Goal: Task Accomplishment & Management: Use online tool/utility

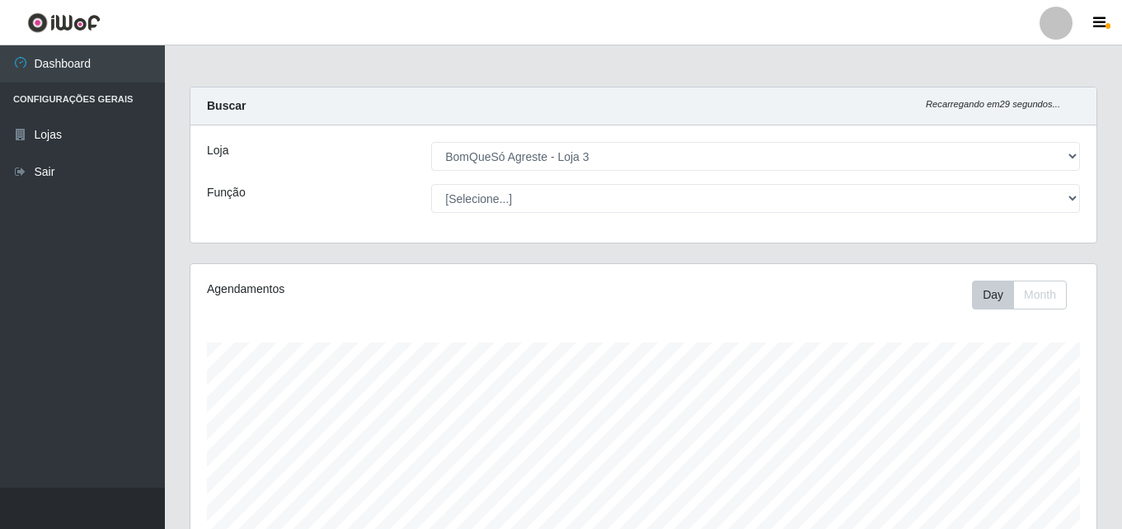
select select "215"
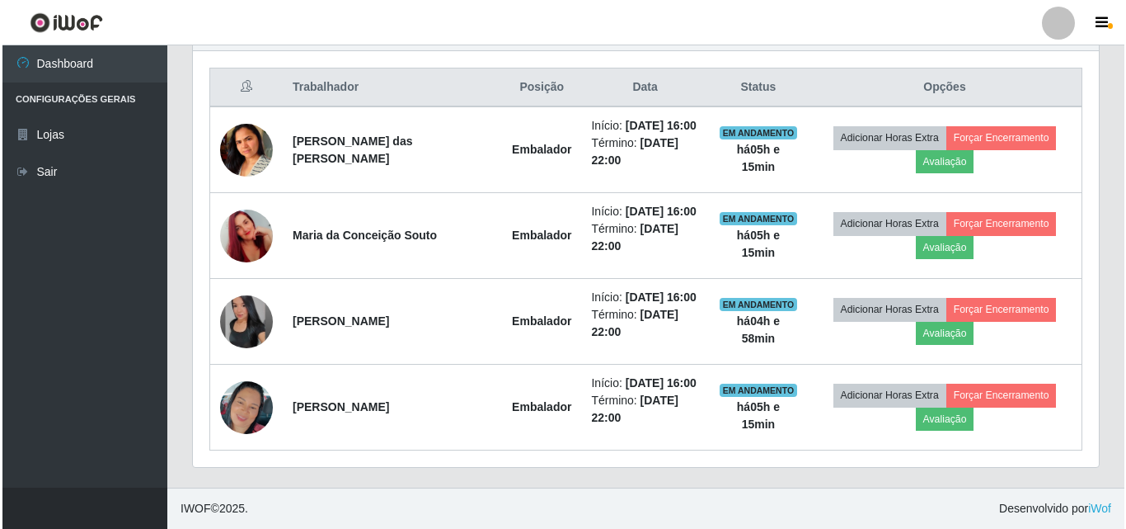
scroll to position [342, 906]
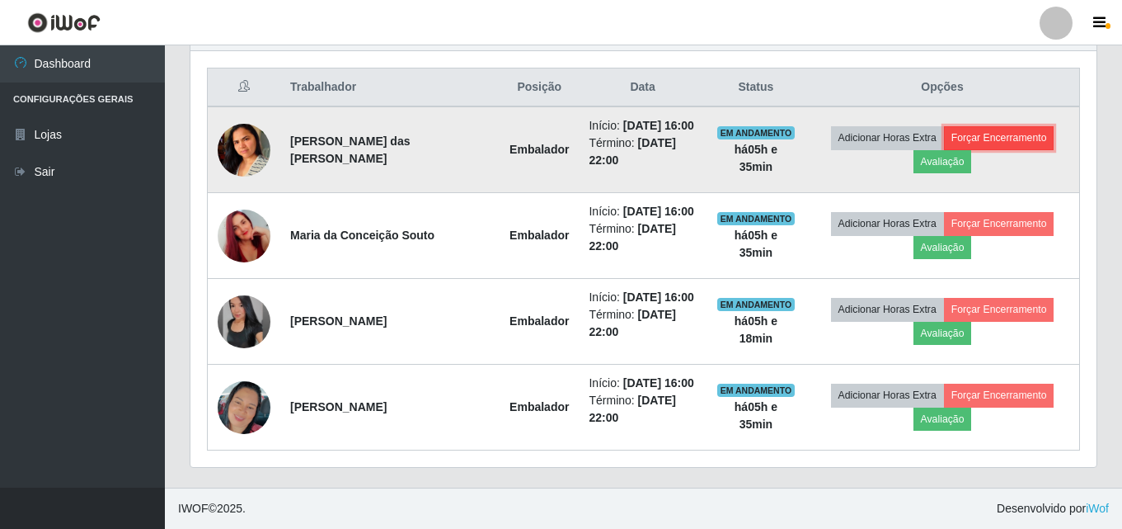
click at [997, 134] on button "Forçar Encerramento" at bounding box center [999, 137] width 110 height 23
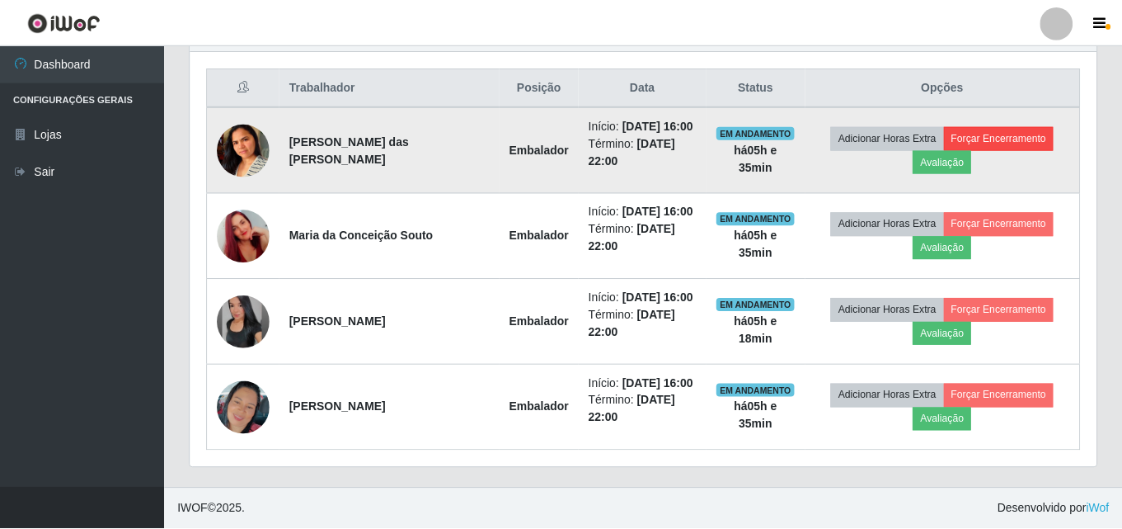
scroll to position [342, 898]
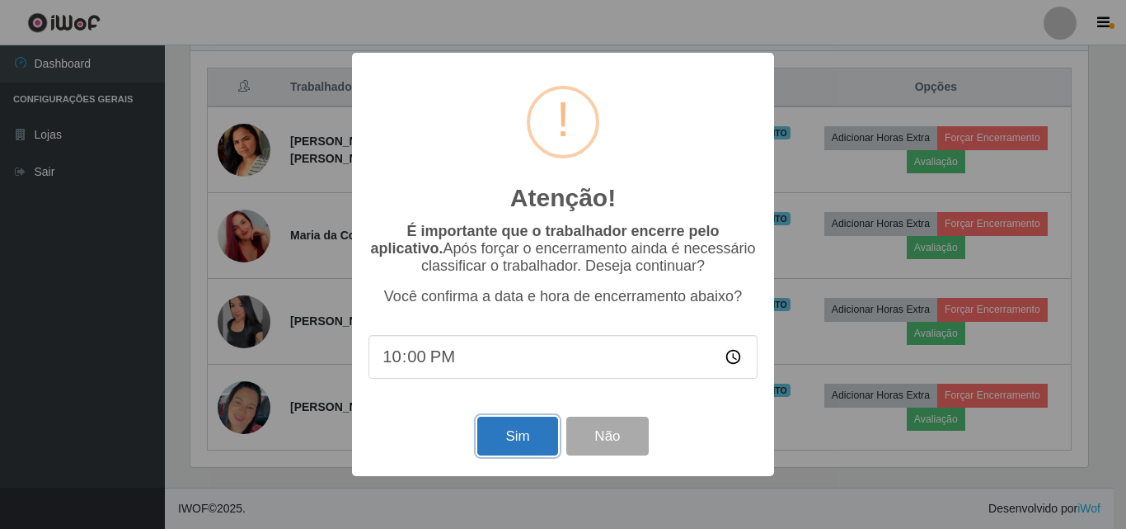
click at [528, 424] on button "Sim" at bounding box center [517, 435] width 80 height 39
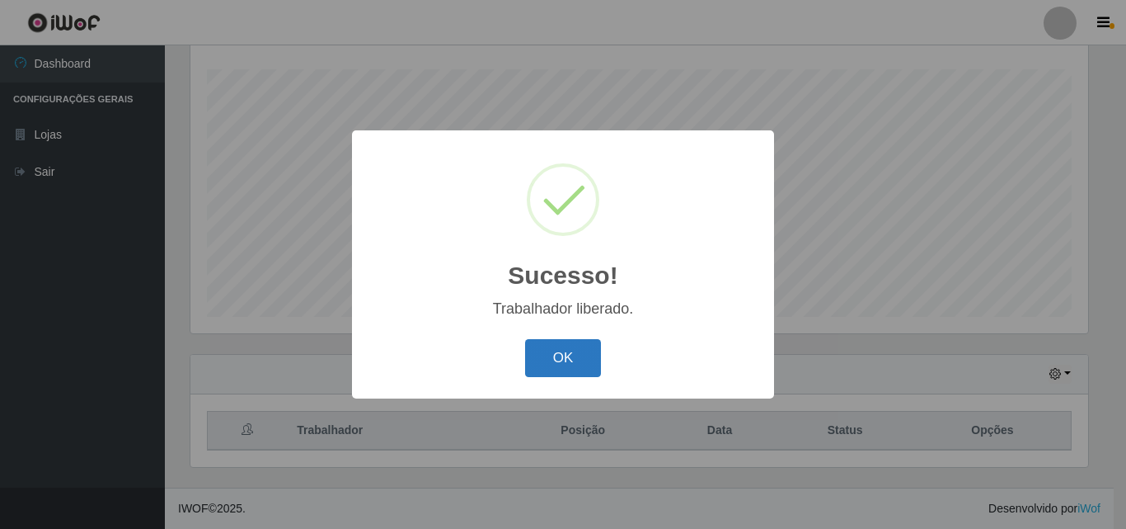
click at [559, 344] on button "OK" at bounding box center [563, 358] width 77 height 39
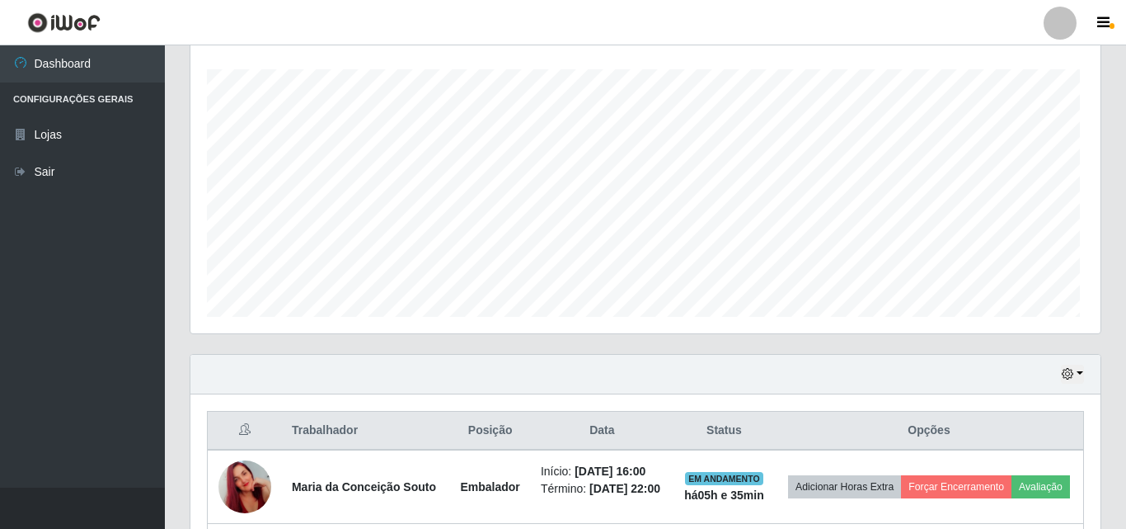
scroll to position [342, 906]
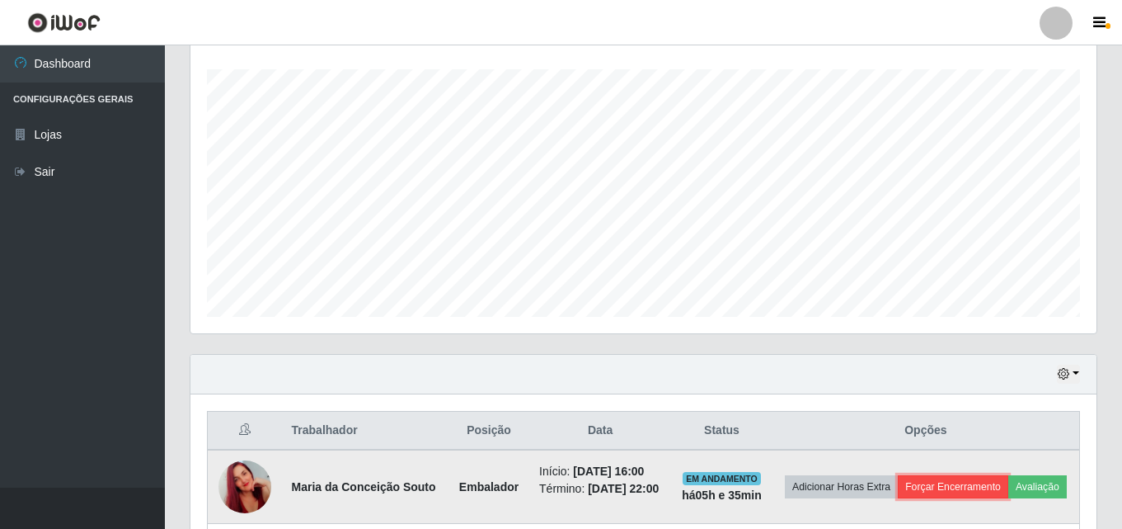
click at [1003, 475] on button "Forçar Encerramento" at bounding box center [953, 486] width 110 height 23
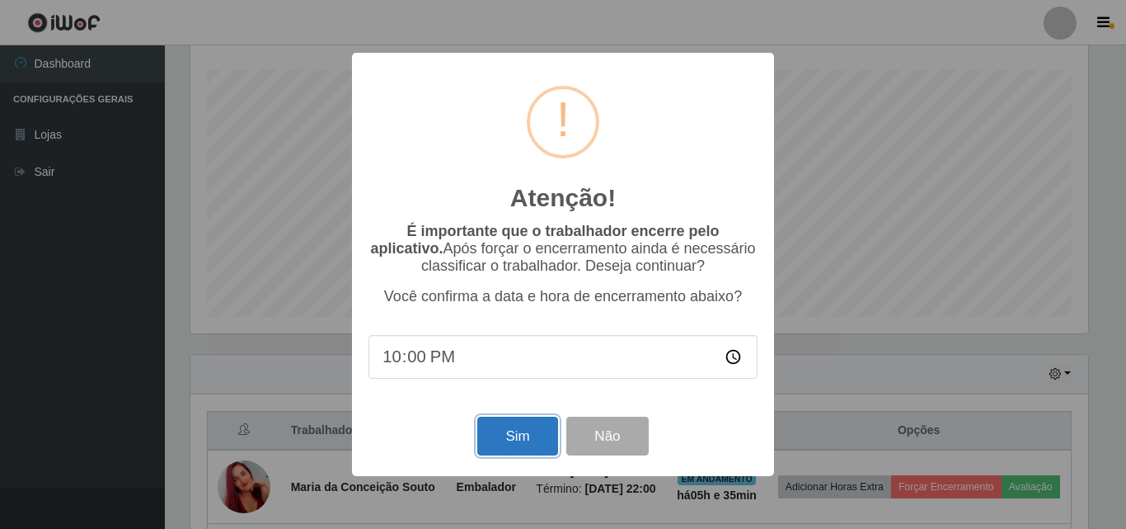
click at [539, 429] on button "Sim" at bounding box center [517, 435] width 80 height 39
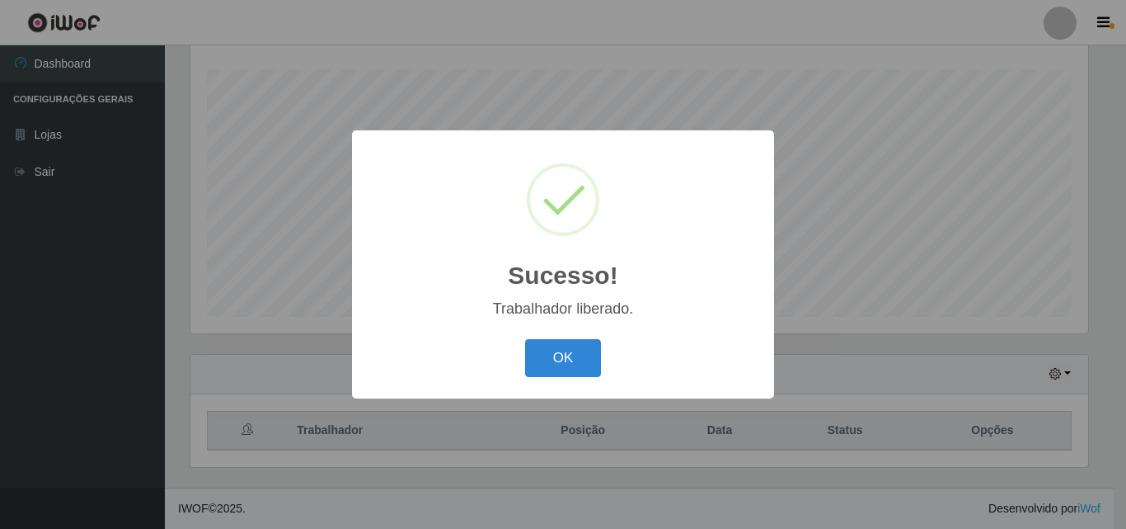
drag, startPoint x: 562, startPoint y: 369, endPoint x: 708, endPoint y: 378, distance: 147.0
click at [566, 369] on button "OK" at bounding box center [563, 358] width 77 height 39
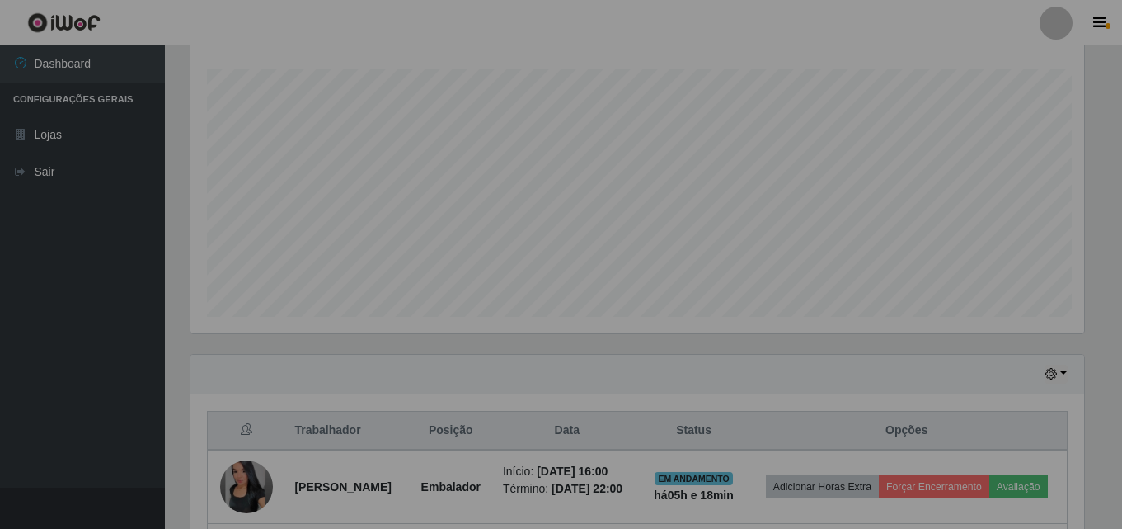
scroll to position [342, 906]
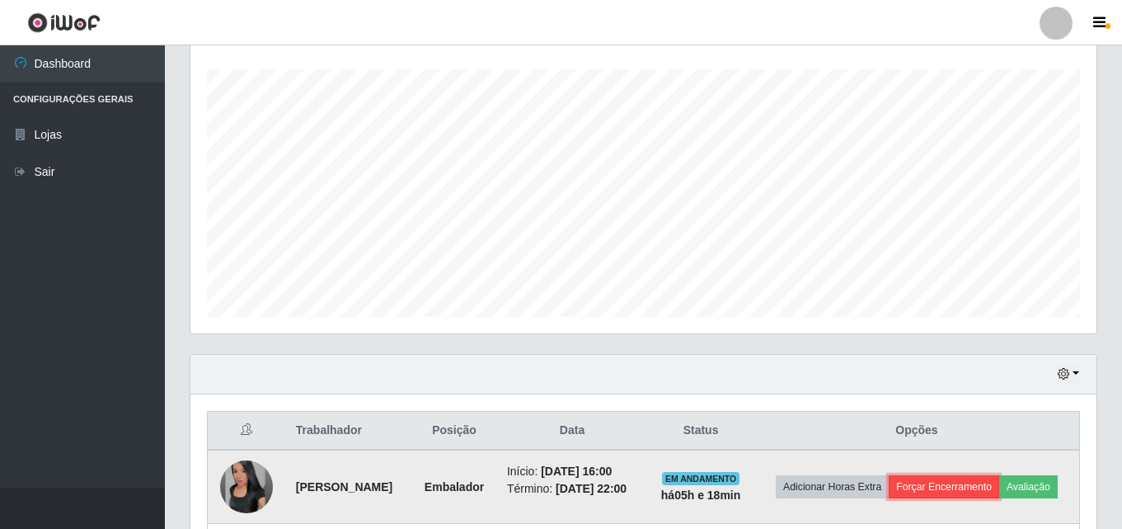
click at [996, 481] on button "Forçar Encerramento" at bounding box center [944, 486] width 110 height 23
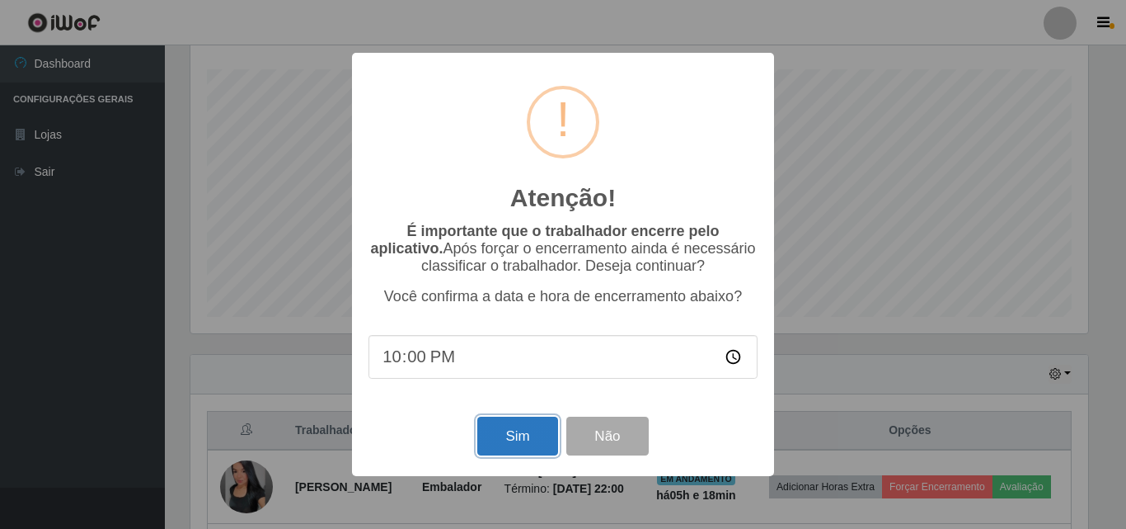
click at [525, 434] on button "Sim" at bounding box center [517, 435] width 80 height 39
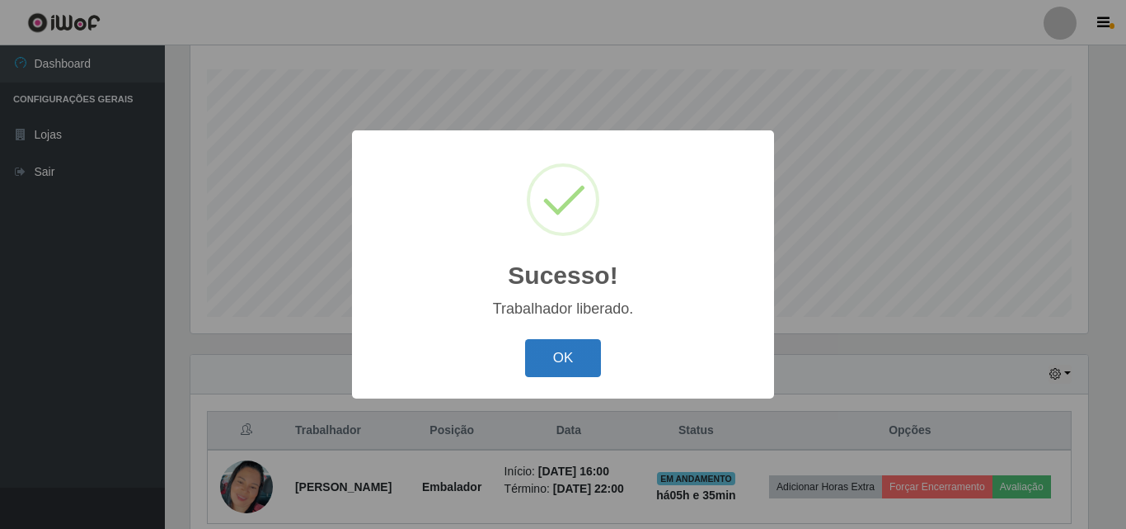
click at [590, 371] on button "OK" at bounding box center [563, 358] width 77 height 39
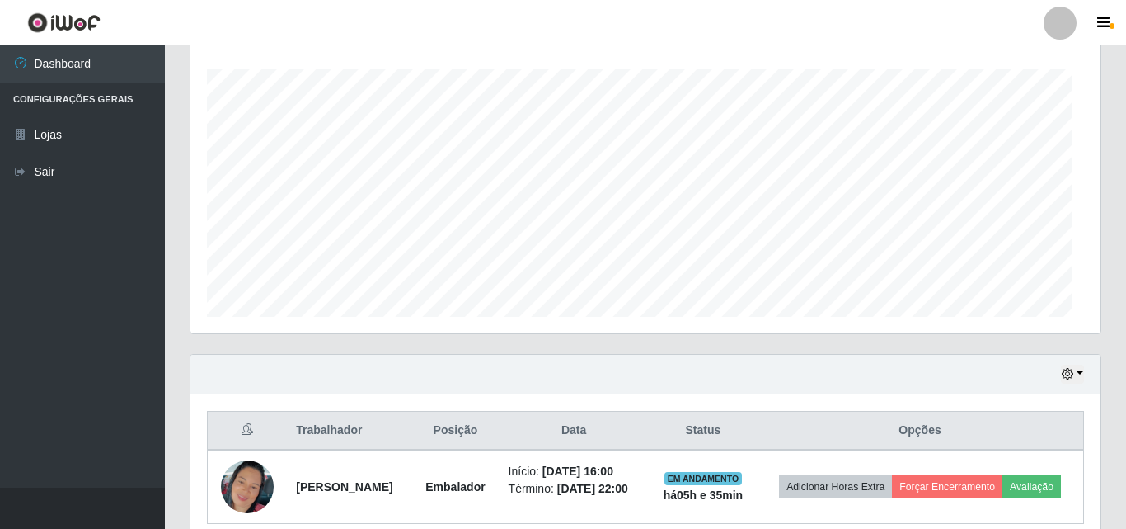
scroll to position [342, 906]
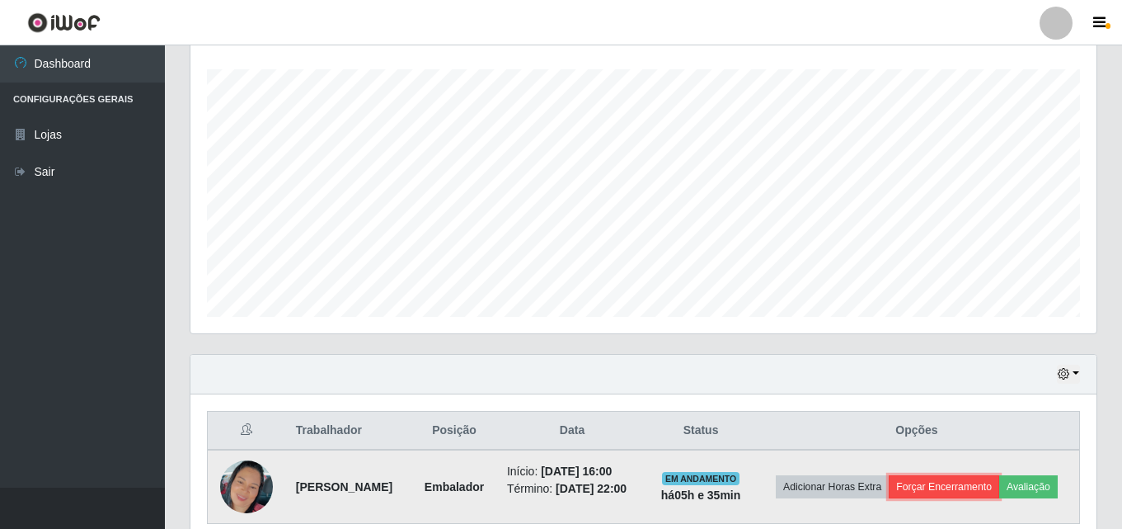
click at [999, 482] on button "Forçar Encerramento" at bounding box center [944, 486] width 110 height 23
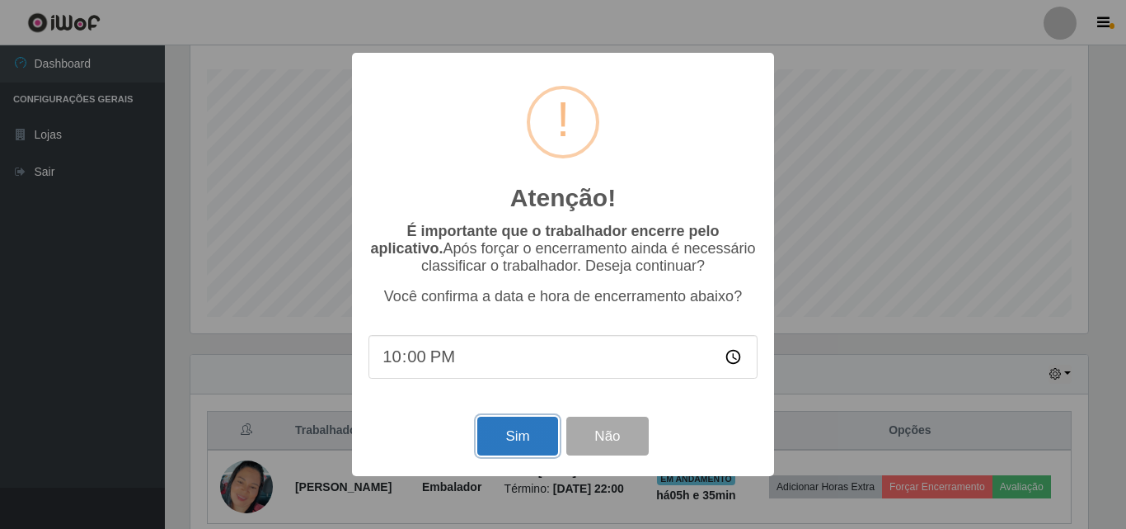
click at [511, 439] on button "Sim" at bounding box center [517, 435] width 80 height 39
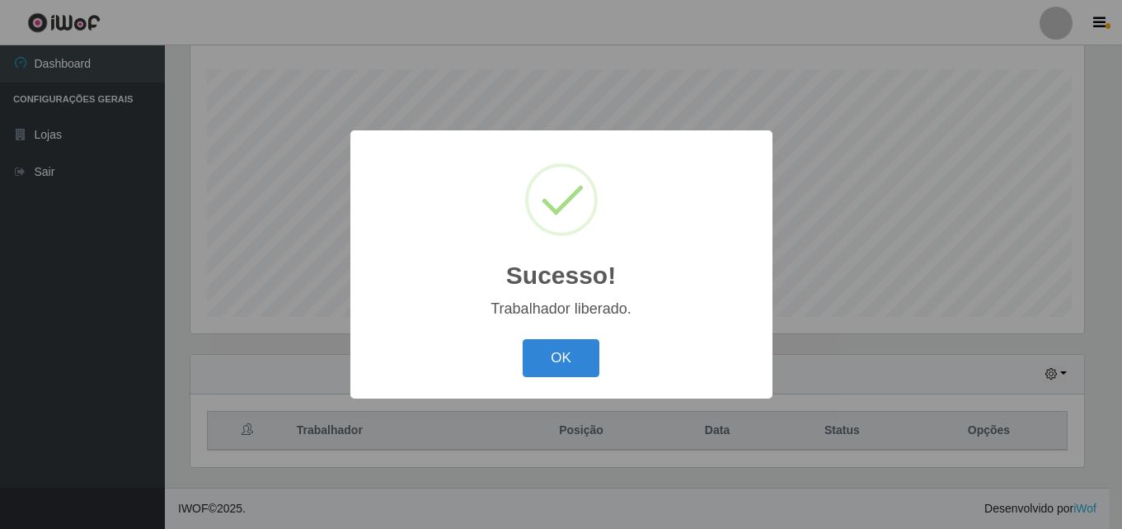
scroll to position [0, 0]
click at [586, 362] on button "OK" at bounding box center [563, 358] width 77 height 39
